Goal: Task Accomplishment & Management: Manage account settings

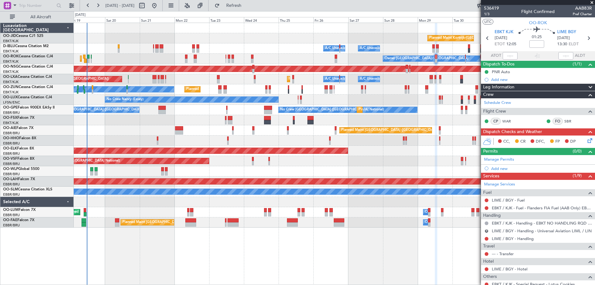
click at [319, 220] on div "Planned Maint Kortrijk-[GEOGRAPHIC_DATA] A/C Unavailable [GEOGRAPHIC_DATA] ([GE…" at bounding box center [334, 125] width 521 height 204
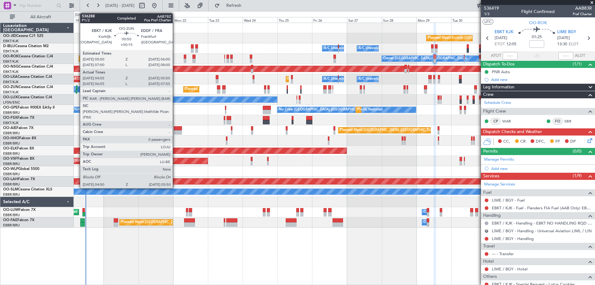
click at [77, 89] on div at bounding box center [77, 87] width 2 height 4
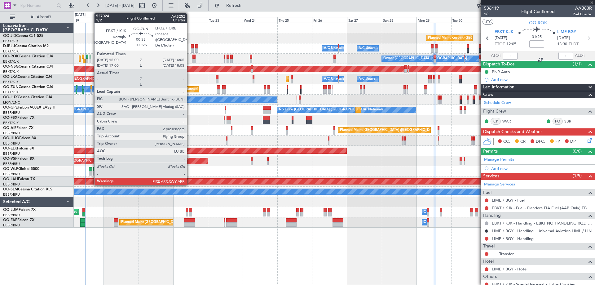
type input "+00:15"
type input "05:00"
type input "05:45"
type input "0"
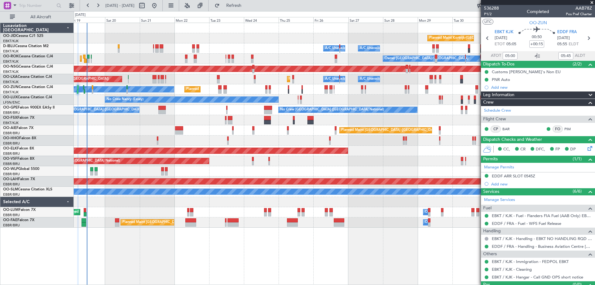
click at [141, 138] on div "Planned Maint Kortrijk-[GEOGRAPHIC_DATA] A/C Unavailable [GEOGRAPHIC_DATA] ([GE…" at bounding box center [334, 125] width 521 height 204
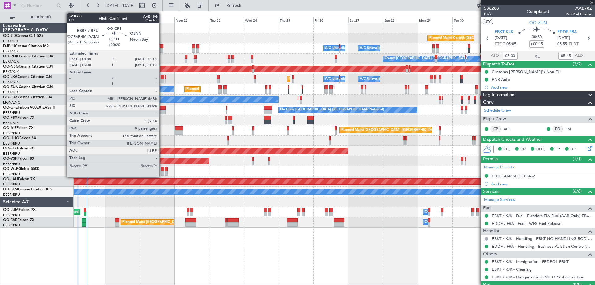
click at [162, 107] on div at bounding box center [162, 108] width 8 height 4
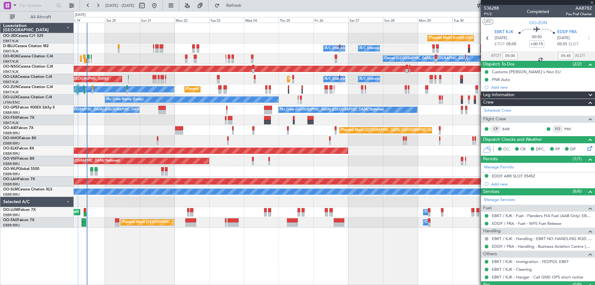
type input "+00:20"
type input "9"
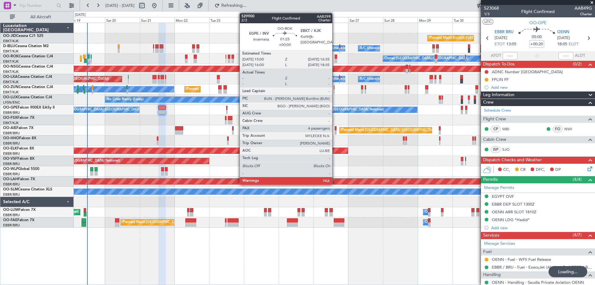
click at [335, 57] on div at bounding box center [336, 57] width 2 height 4
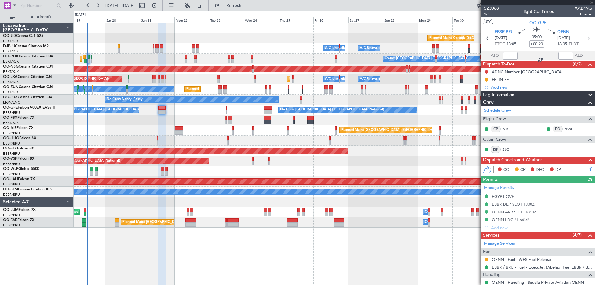
type input "4"
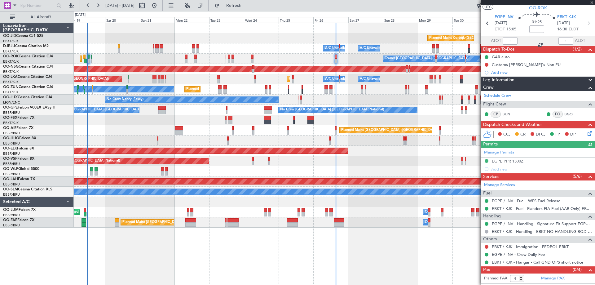
scroll to position [21, 0]
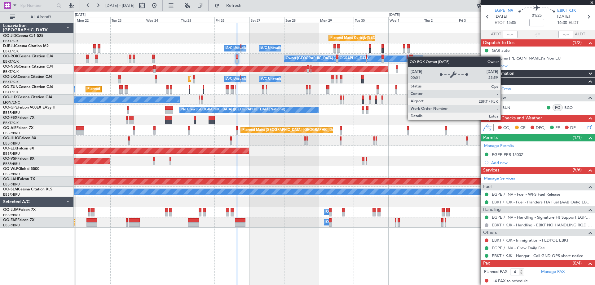
click at [370, 59] on div "Planned Maint Kortrijk-[GEOGRAPHIC_DATA] A/C Unavailable [GEOGRAPHIC_DATA] ([GE…" at bounding box center [334, 125] width 521 height 204
